Goal: Information Seeking & Learning: Learn about a topic

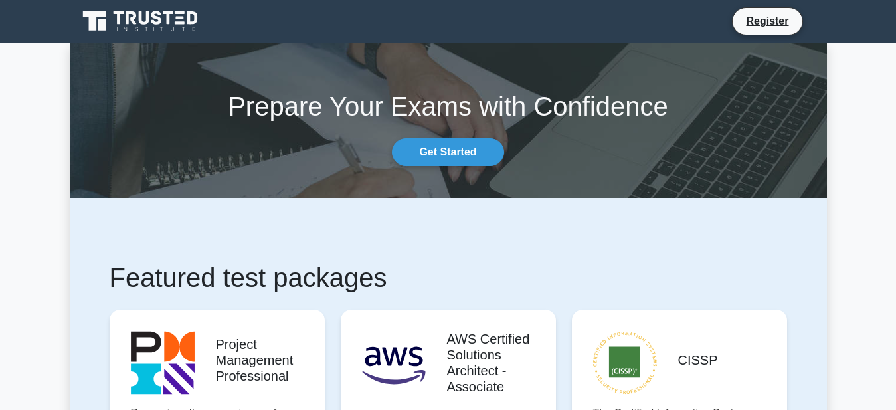
click at [144, 100] on h1 "Prepare Your Exams with Confidence" at bounding box center [449, 106] width 758 height 32
click at [329, 146] on div "Prepare Your Exams with Confidence Get Started" at bounding box center [448, 120] width 773 height 92
click at [446, 152] on link "Get Started" at bounding box center [448, 152] width 112 height 28
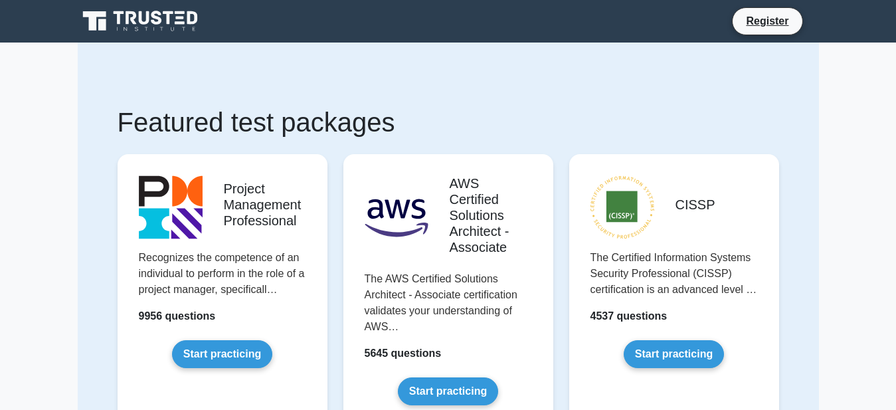
click at [777, 26] on link "Register" at bounding box center [767, 21] width 58 height 17
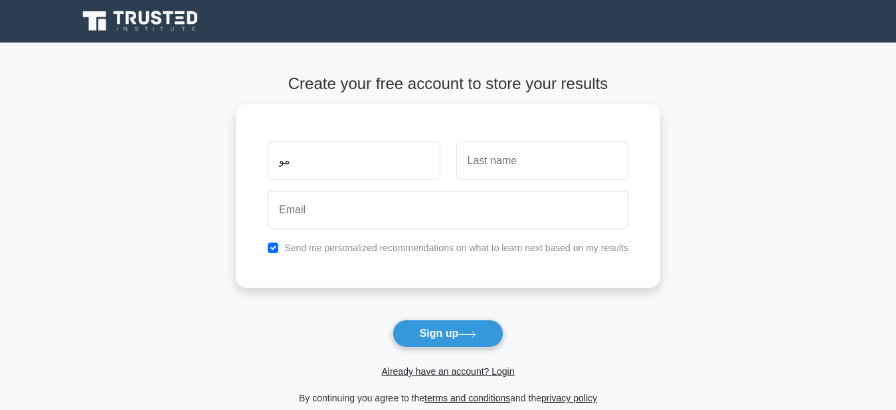
type input "م"
click at [461, 377] on link "Already have an account? Login" at bounding box center [447, 371] width 133 height 11
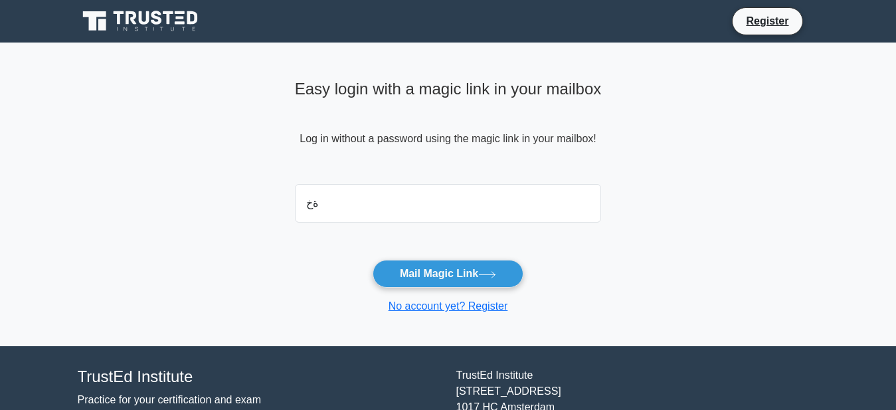
type input "ة"
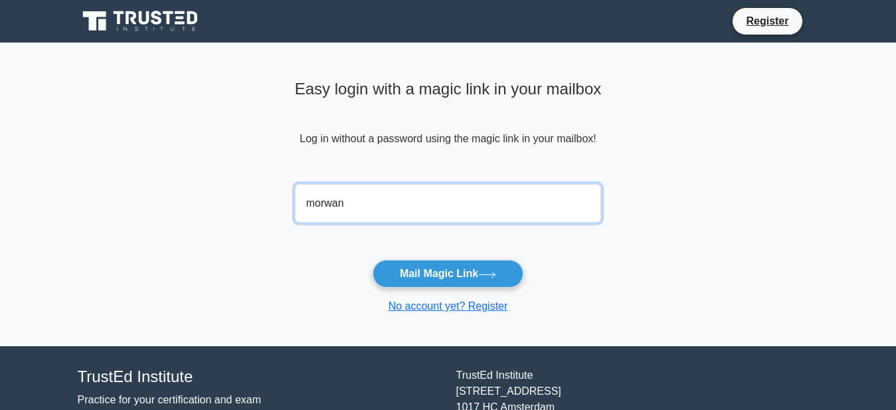
click at [343, 206] on input "morwan" at bounding box center [448, 203] width 307 height 39
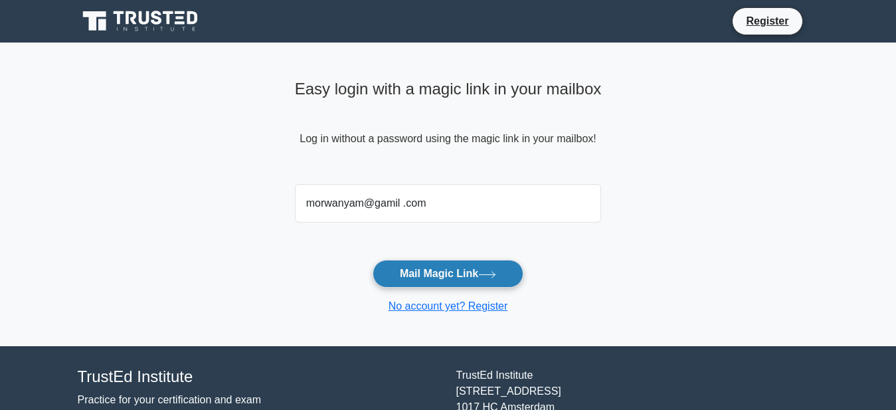
click at [431, 278] on button "Mail Magic Link" at bounding box center [448, 274] width 151 height 28
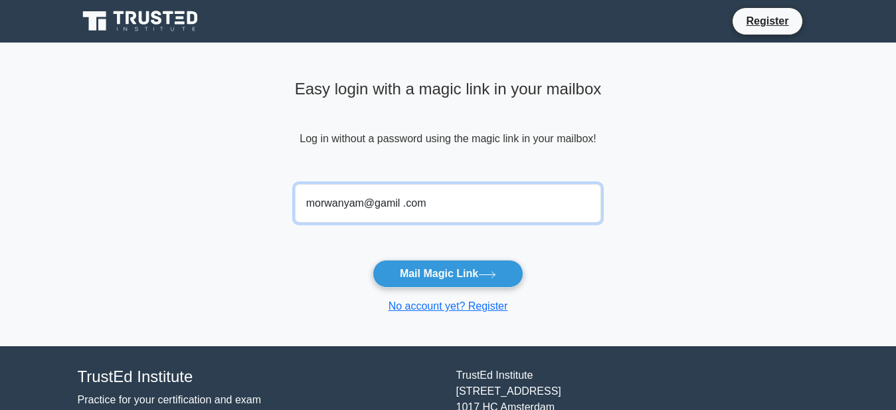
click at [433, 203] on input "morwanyam@gamil .com" at bounding box center [448, 203] width 307 height 39
click at [397, 206] on input "morwanyam@gamil .com" at bounding box center [448, 203] width 307 height 39
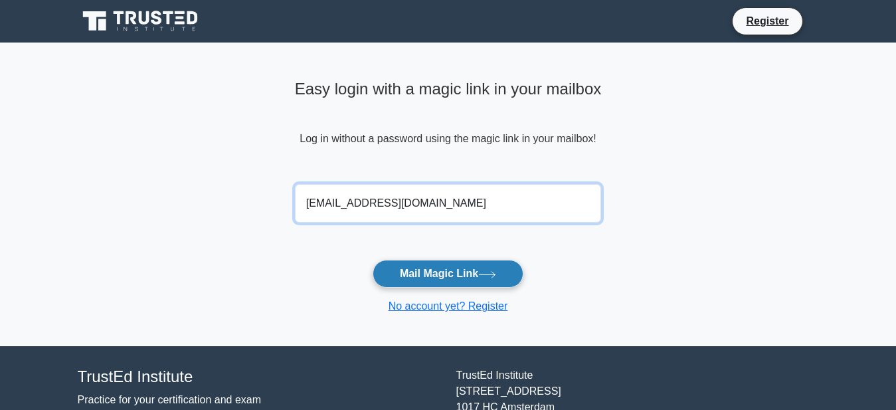
type input "morwanyam@gamil.com"
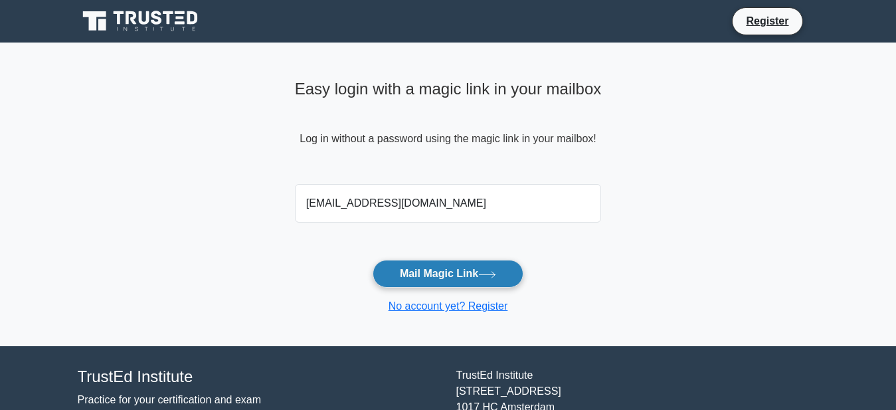
click at [468, 273] on button "Mail Magic Link" at bounding box center [448, 274] width 151 height 28
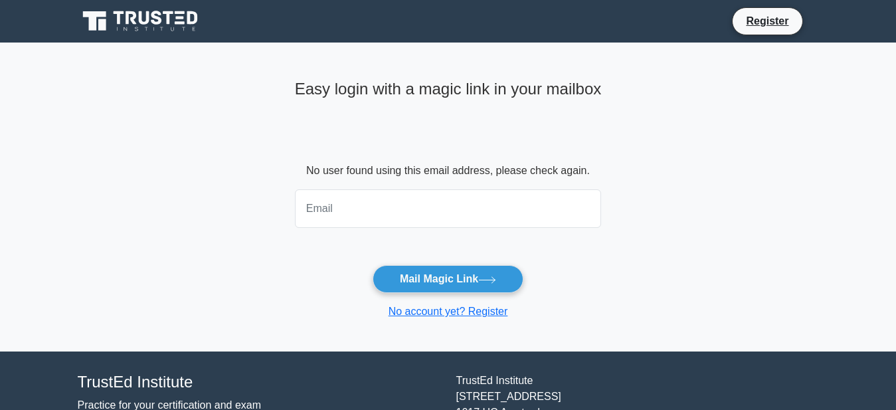
click at [360, 207] on input "email" at bounding box center [448, 208] width 307 height 39
type input "[EMAIL_ADDRESS][DOMAIN_NAME]"
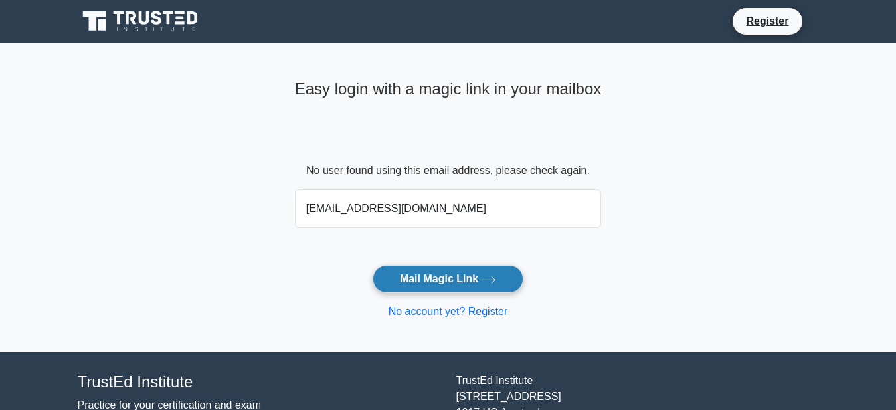
click at [402, 284] on button "Mail Magic Link" at bounding box center [448, 279] width 151 height 28
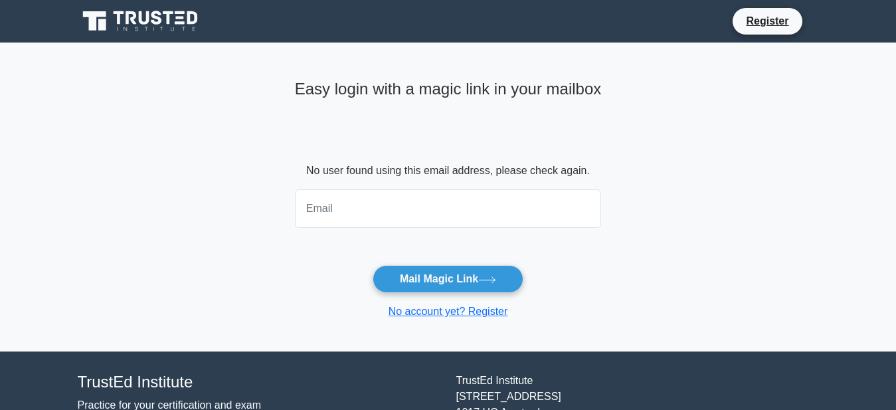
click at [363, 211] on input "email" at bounding box center [448, 208] width 307 height 39
click at [381, 211] on input "morwanyam@gamil.com" at bounding box center [448, 208] width 307 height 39
click at [385, 211] on input "morwanyam@gmil.com" at bounding box center [448, 208] width 307 height 39
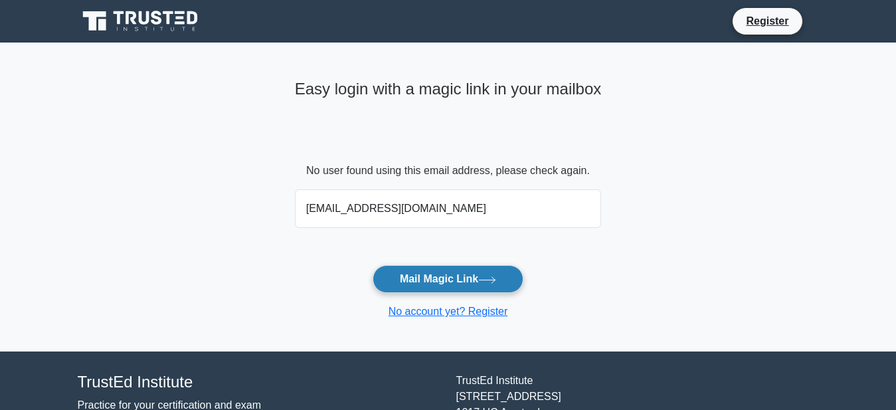
type input "[EMAIL_ADDRESS][DOMAIN_NAME]"
click at [492, 277] on icon at bounding box center [487, 279] width 18 height 7
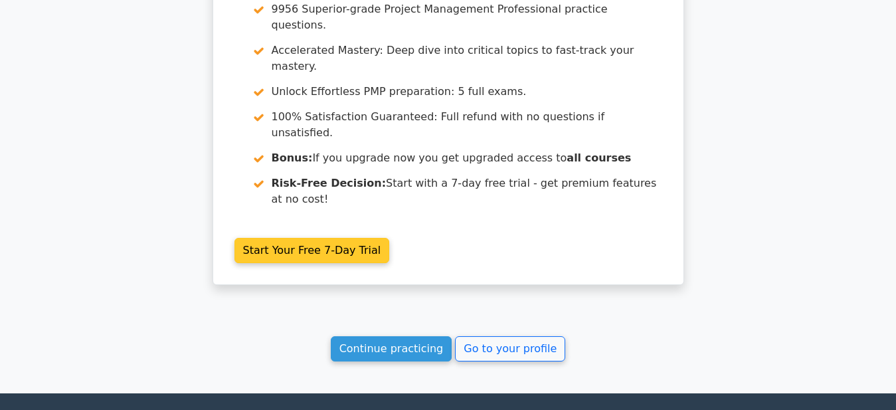
scroll to position [1263, 0]
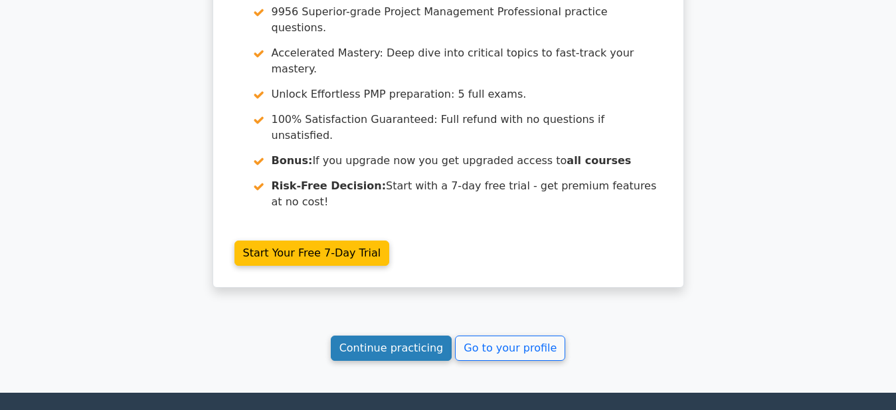
click at [395, 336] on link "Continue practicing" at bounding box center [392, 348] width 122 height 25
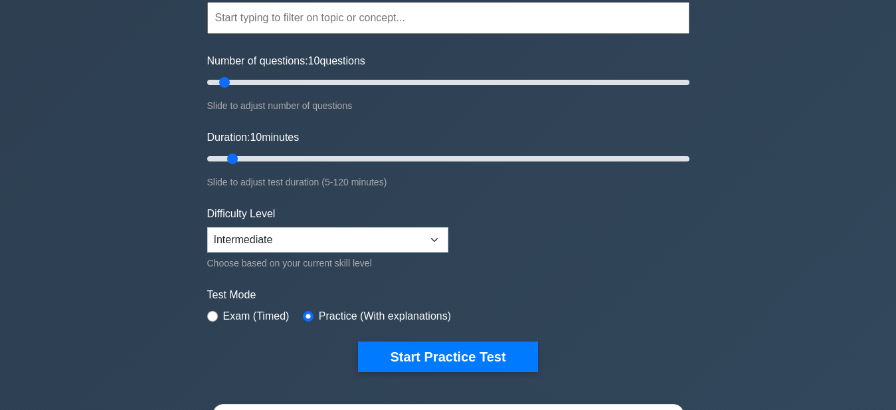
scroll to position [133, 0]
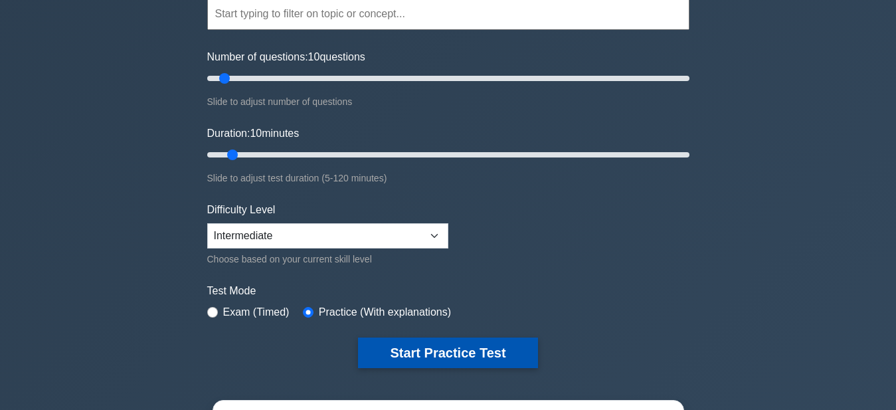
click at [455, 357] on button "Start Practice Test" at bounding box center [447, 353] width 179 height 31
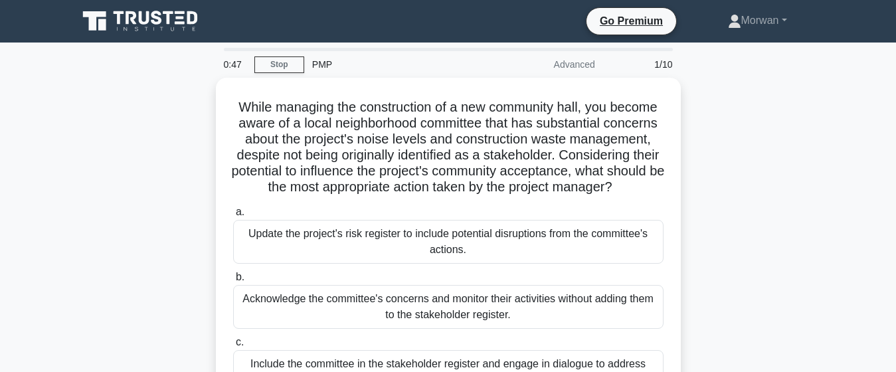
drag, startPoint x: 106, startPoint y: 126, endPoint x: 116, endPoint y: 116, distance: 13.6
click at [106, 126] on div "While managing the construction of a new community hall, you become aware of a …" at bounding box center [449, 296] width 758 height 437
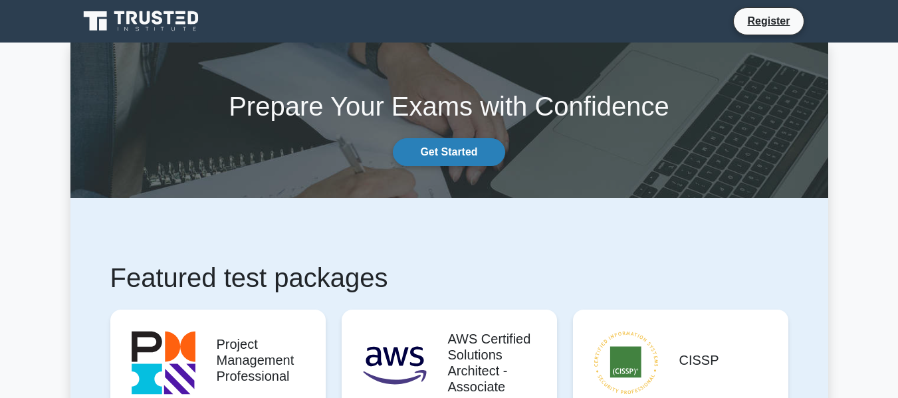
click at [447, 149] on link "Get Started" at bounding box center [449, 152] width 112 height 28
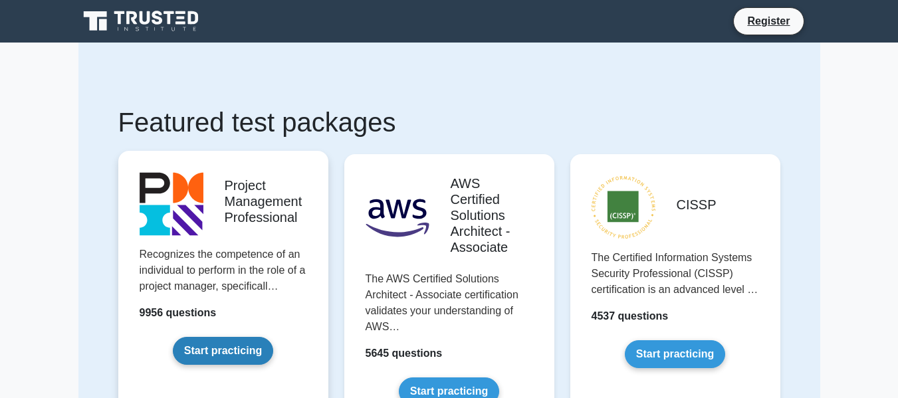
click at [246, 342] on link "Start practicing" at bounding box center [223, 351] width 100 height 28
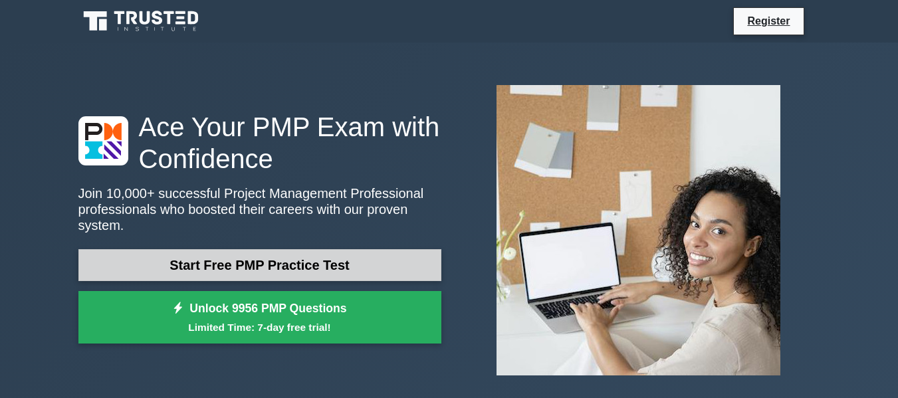
click at [316, 256] on link "Start Free PMP Practice Test" at bounding box center [259, 265] width 363 height 32
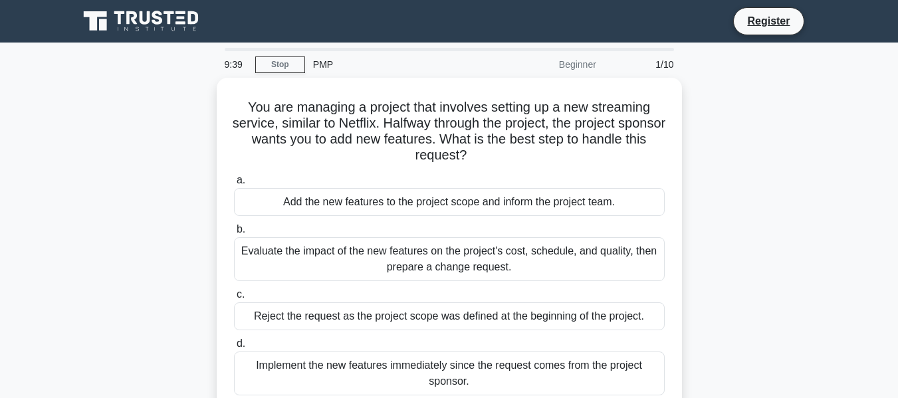
drag, startPoint x: 888, startPoint y: 1, endPoint x: 762, endPoint y: 116, distance: 171.2
click at [762, 116] on div "You are managing a project that involves setting up a new streaming service, si…" at bounding box center [449, 254] width 758 height 352
click at [138, 104] on div "You are managing a project that involves setting up a new streaming service, si…" at bounding box center [449, 254] width 758 height 352
click at [143, 98] on div "You are managing a project that involves setting up a new streaming service, si…" at bounding box center [449, 254] width 758 height 352
drag, startPoint x: 229, startPoint y: 32, endPoint x: 43, endPoint y: 121, distance: 206.3
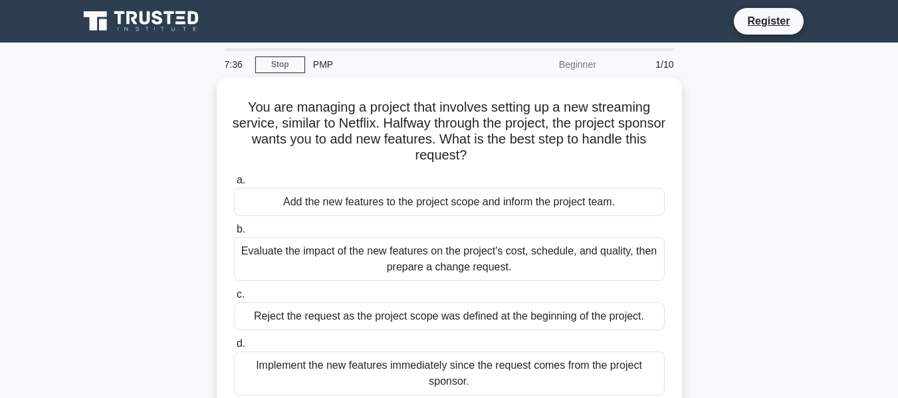
click at [16, 124] on main "7:36 Stop PMP Beginner 1/10 You are managing a project that involves setting up…" at bounding box center [449, 380] width 898 height 675
click at [767, 22] on link "Register" at bounding box center [768, 21] width 58 height 17
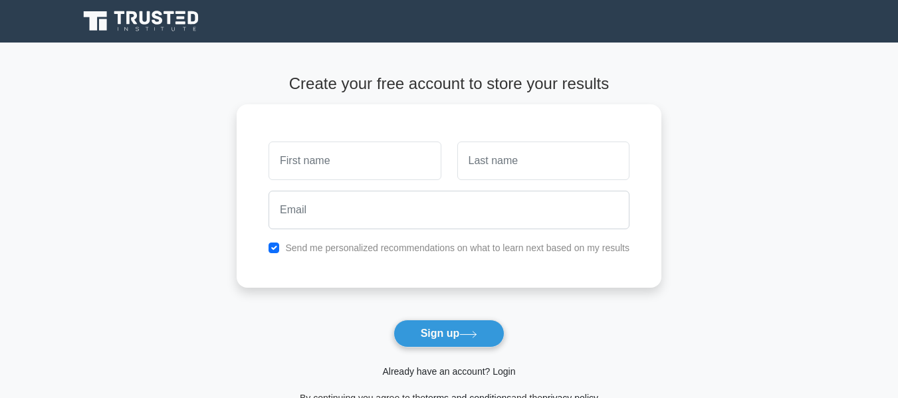
click at [448, 370] on link "Already have an account? Login" at bounding box center [448, 371] width 133 height 11
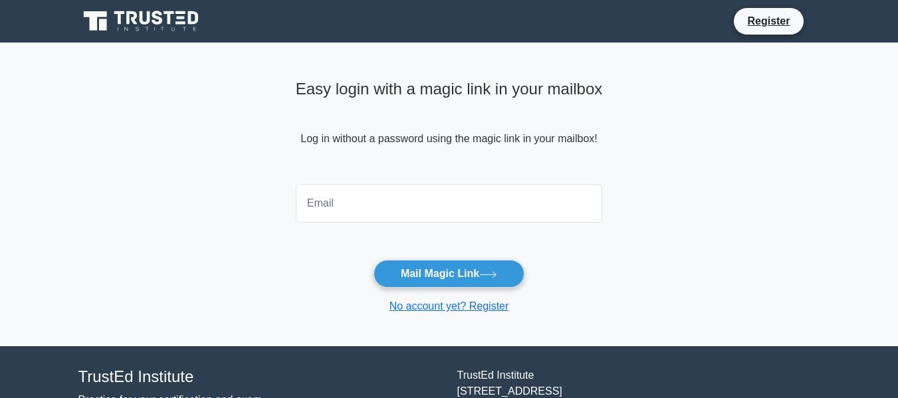
drag, startPoint x: 0, startPoint y: 0, endPoint x: 402, endPoint y: 201, distance: 449.6
drag, startPoint x: 402, startPoint y: 201, endPoint x: 425, endPoint y: 205, distance: 23.6
click at [425, 205] on input "email" at bounding box center [449, 203] width 307 height 39
type input "[EMAIL_ADDRESS][DOMAIN_NAME]"
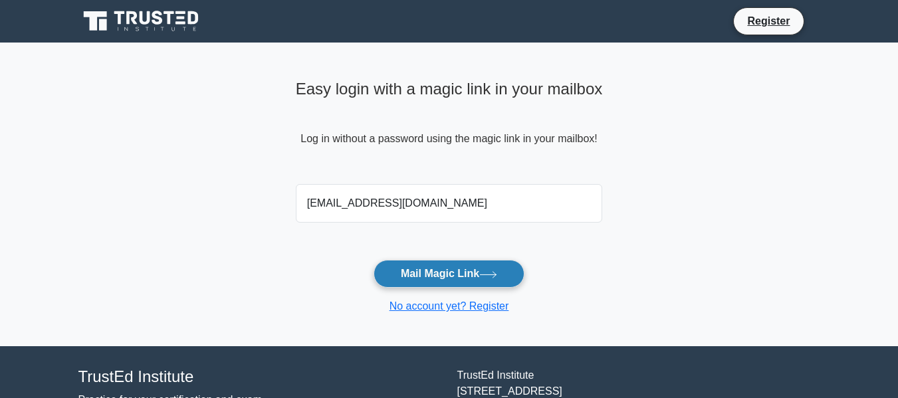
click at [430, 276] on button "Mail Magic Link" at bounding box center [448, 274] width 151 height 28
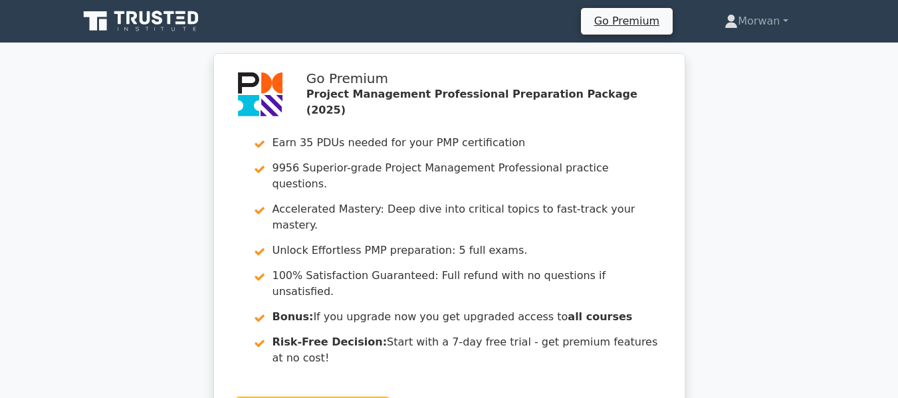
click at [157, 145] on div "Go Premium Project Management Professional Preparation Package (2025) Earn 35 P…" at bounding box center [449, 256] width 898 height 407
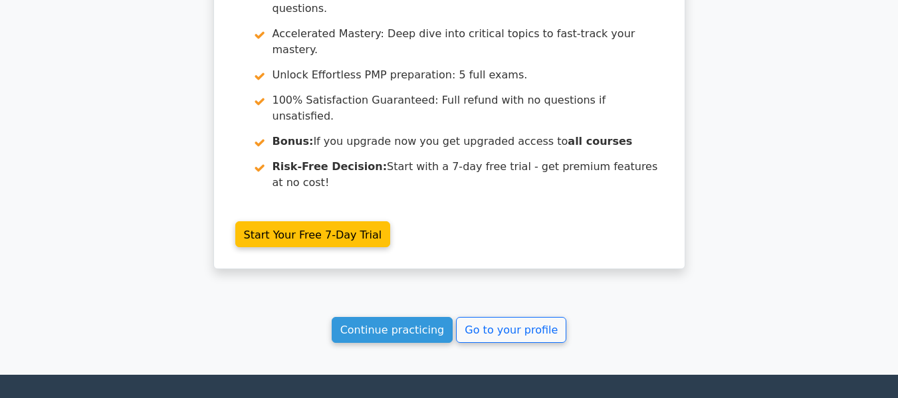
scroll to position [1292, 0]
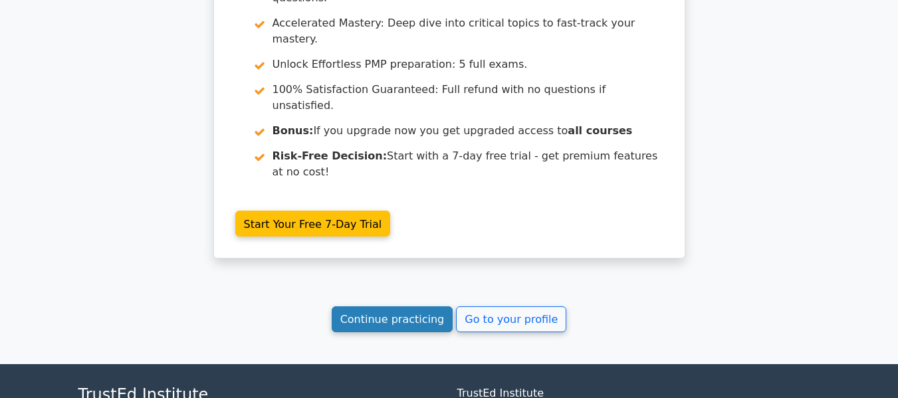
click at [393, 313] on font "Continue practicing" at bounding box center [392, 319] width 104 height 13
